Goal: Register for event/course

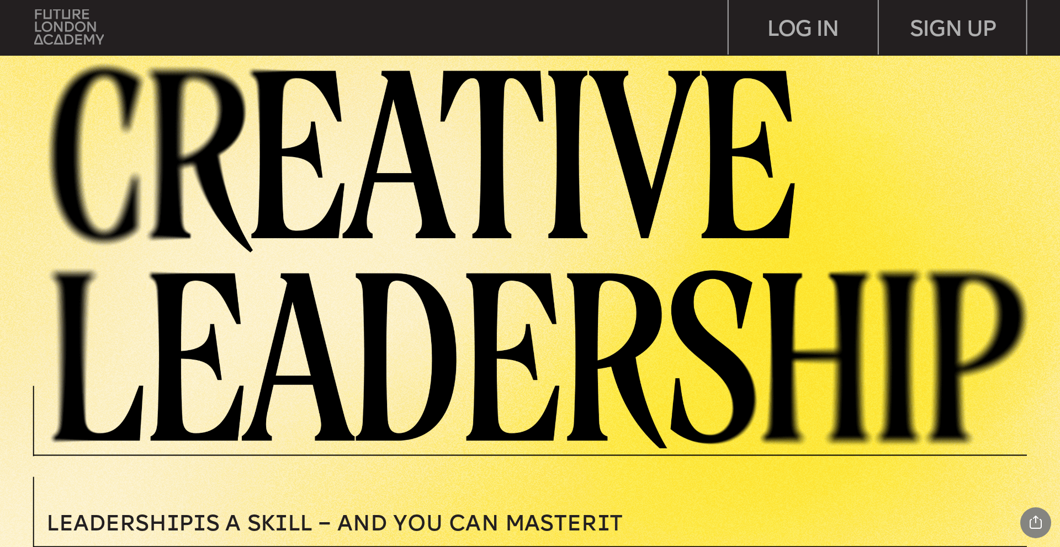
click at [77, 29] on img at bounding box center [69, 26] width 70 height 35
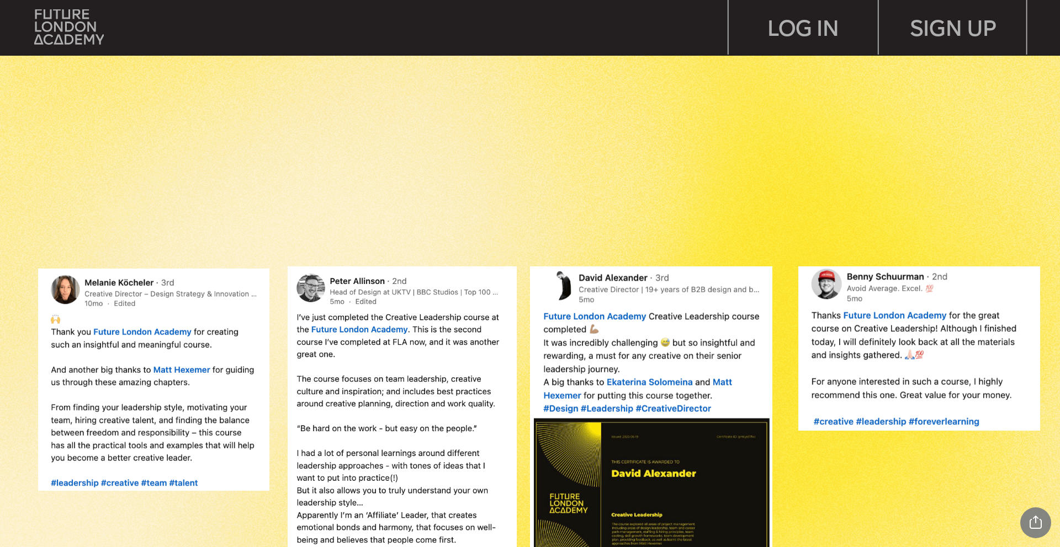
scroll to position [1067, 0]
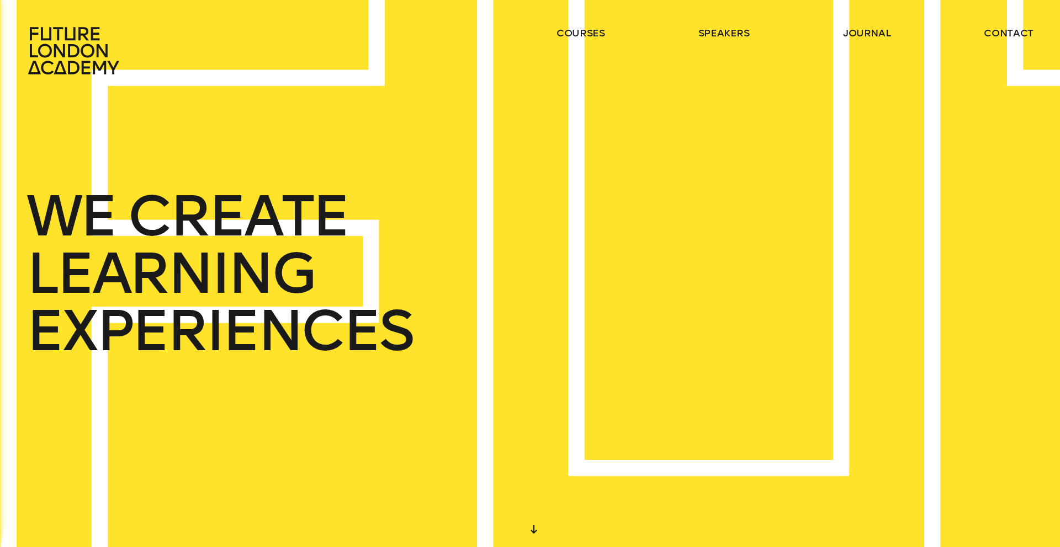
click at [68, 65] on icon at bounding box center [73, 50] width 91 height 47
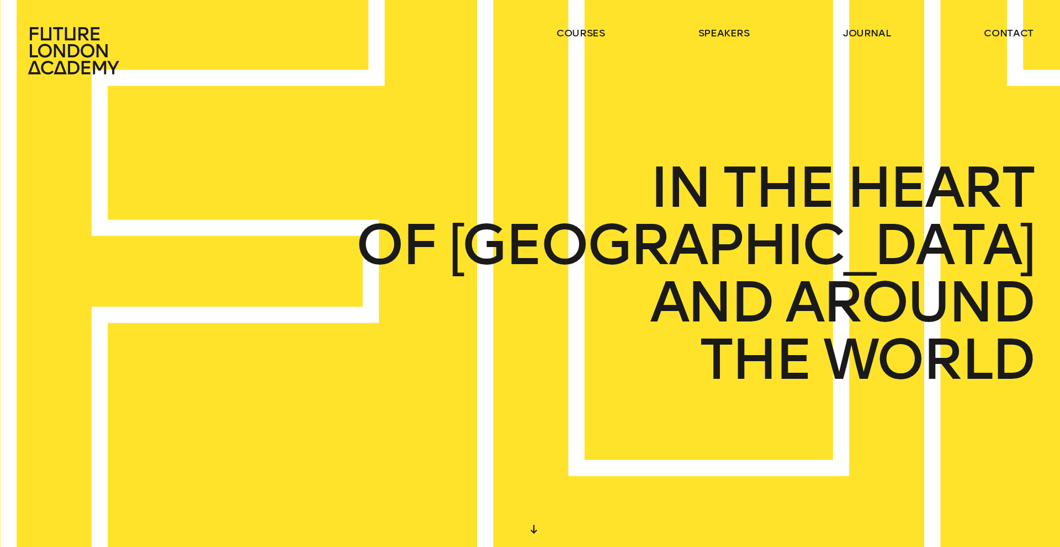
click at [75, 51] on icon at bounding box center [74, 50] width 97 height 49
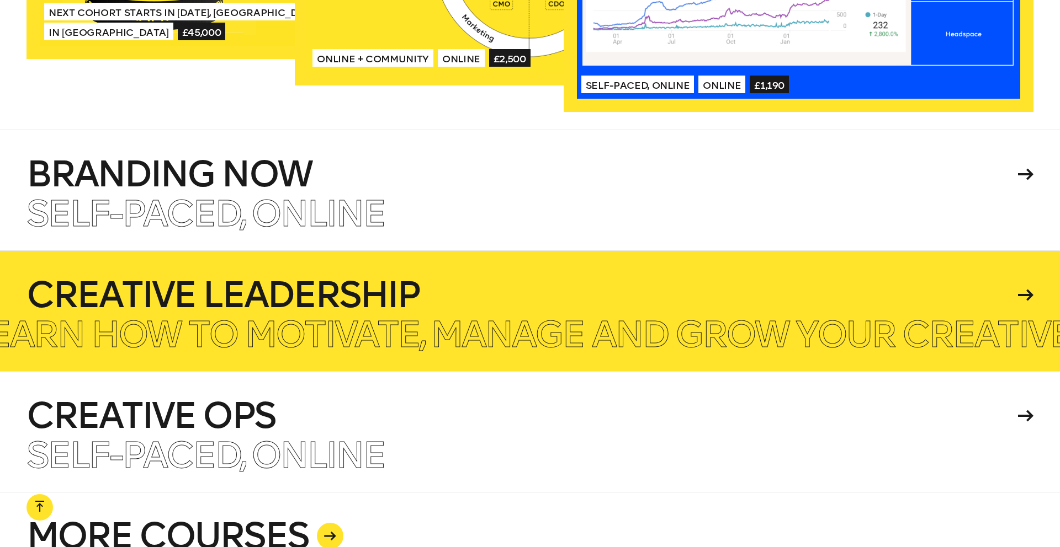
scroll to position [2618, 0]
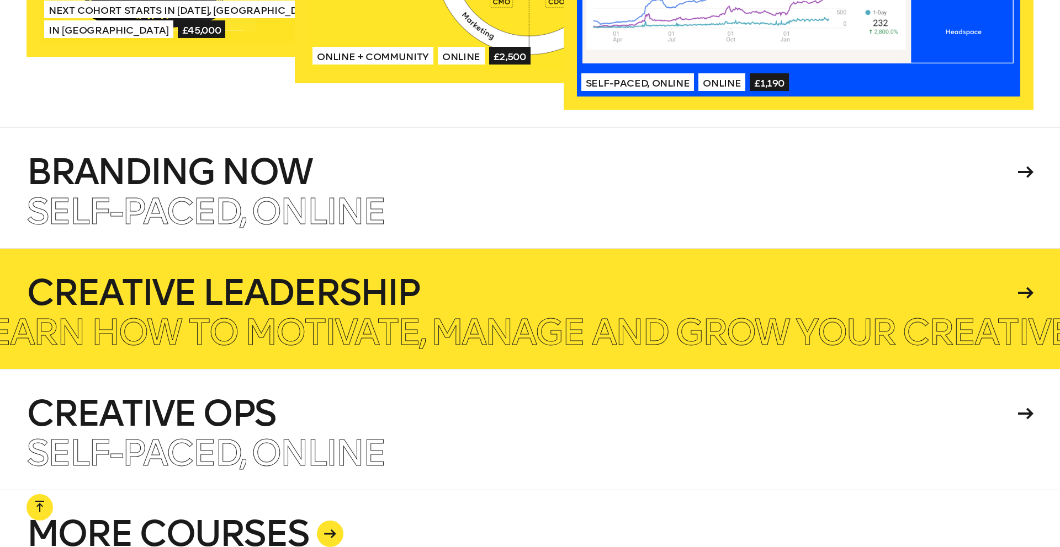
click at [393, 288] on h4 "Creative Leadership" at bounding box center [519, 292] width 987 height 35
